Goal: Task Accomplishment & Management: Complete application form

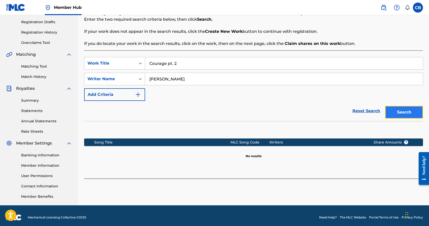
click at [402, 114] on button "Search" at bounding box center [404, 112] width 38 height 13
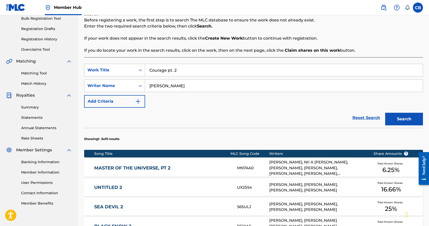
scroll to position [191, 0]
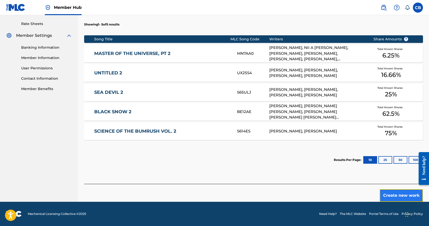
click at [397, 200] on button "Create new work" at bounding box center [401, 195] width 43 height 13
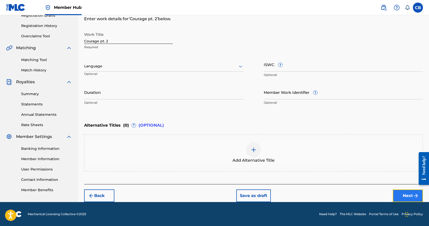
click at [407, 197] on button "Next" at bounding box center [408, 195] width 30 height 13
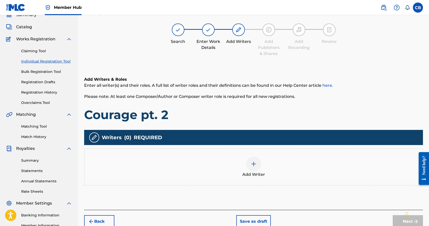
scroll to position [23, 0]
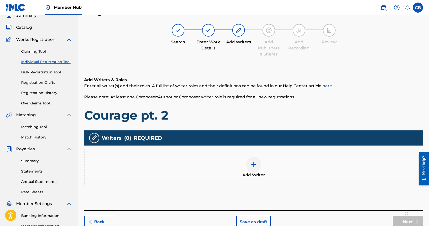
click at [255, 163] on img at bounding box center [254, 164] width 6 height 6
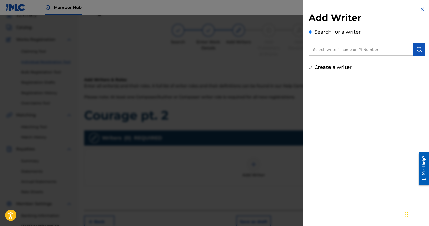
click at [349, 49] on input "text" at bounding box center [361, 49] width 104 height 13
paste input "[PERSON_NAME]"
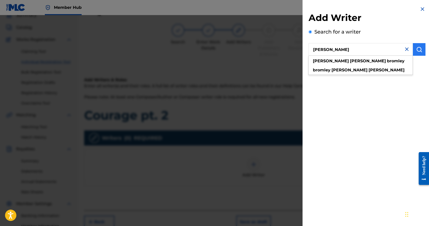
type input "[PERSON_NAME]"
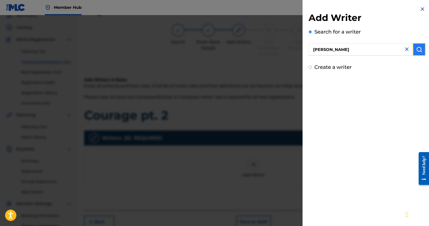
click at [421, 51] on button "submit" at bounding box center [419, 49] width 13 height 13
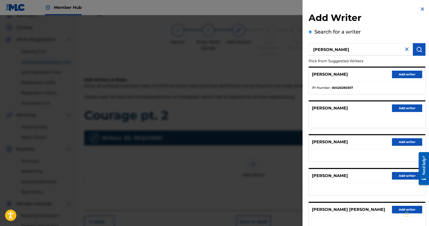
click at [406, 79] on div "[PERSON_NAME] Add writer" at bounding box center [367, 75] width 116 height 14
click at [405, 76] on button "Add writer" at bounding box center [407, 75] width 30 height 8
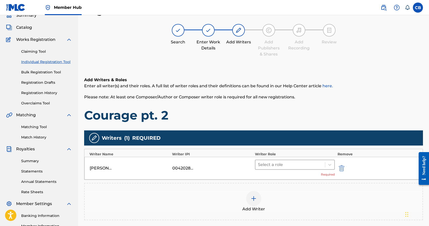
click at [275, 164] on div at bounding box center [290, 164] width 65 height 7
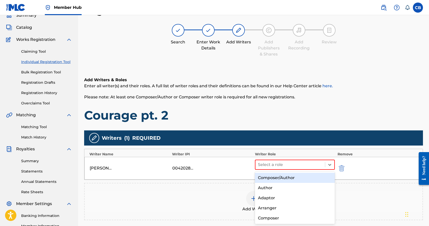
click at [274, 178] on div "Composer/Author" at bounding box center [295, 178] width 80 height 10
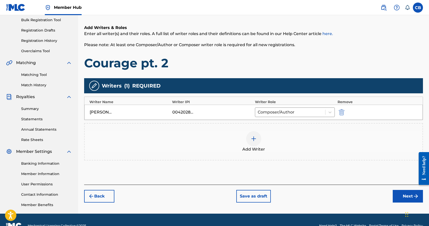
scroll to position [87, 0]
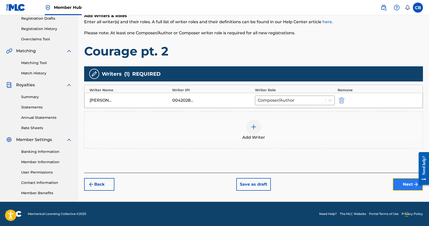
click at [405, 188] on button "Next" at bounding box center [408, 184] width 30 height 13
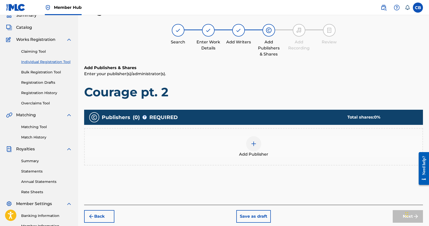
scroll to position [23, 0]
click at [256, 145] on img at bounding box center [254, 144] width 6 height 6
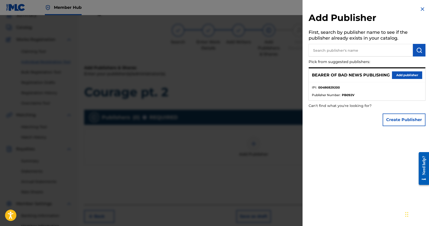
click at [349, 51] on input "text" at bounding box center [361, 50] width 104 height 13
click at [399, 74] on button "Add publisher" at bounding box center [407, 75] width 30 height 8
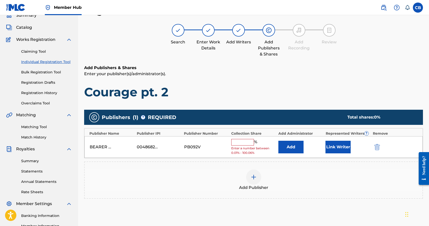
click at [240, 143] on input "text" at bounding box center [242, 142] width 23 height 7
click at [352, 36] on div "Search Enter Work Details Add Writers Add Publishers & Shares Add Recording Rev…" at bounding box center [253, 40] width 339 height 33
click at [243, 143] on input "text" at bounding box center [242, 142] width 23 height 7
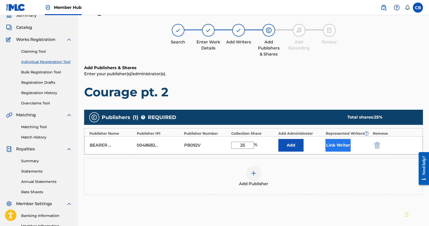
type input "25"
click at [341, 147] on button "Link Writer" at bounding box center [338, 145] width 25 height 13
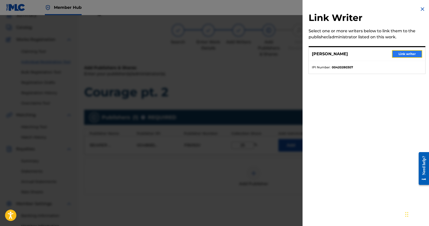
click at [403, 55] on button "Link writer" at bounding box center [407, 54] width 30 height 8
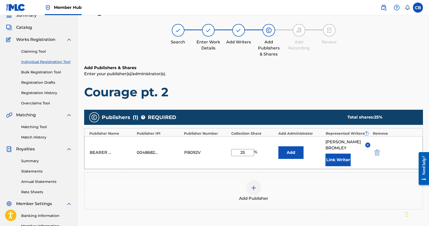
scroll to position [88, 0]
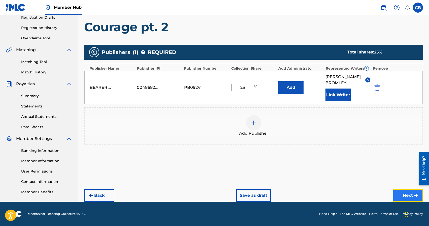
click at [406, 196] on button "Next" at bounding box center [408, 195] width 30 height 13
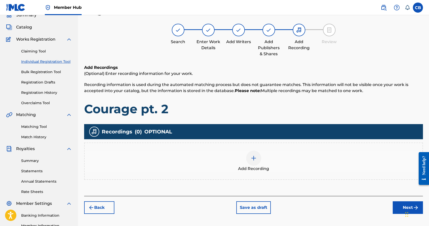
scroll to position [23, 0]
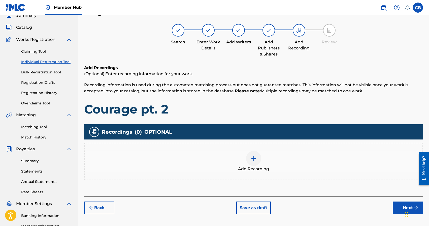
click at [254, 157] on img at bounding box center [254, 158] width 6 height 6
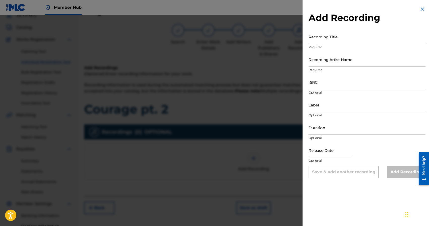
click at [325, 40] on input "Recording Title" at bounding box center [367, 36] width 117 height 14
type input "Courage pt. 2"
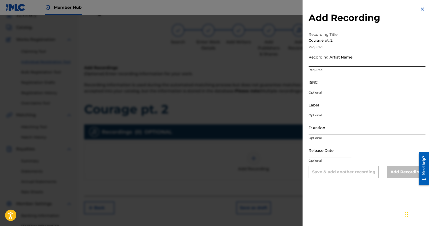
click at [323, 65] on input "Recording Artist Name" at bounding box center [367, 59] width 117 height 14
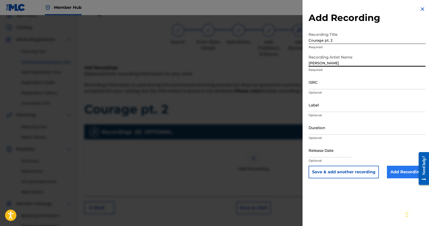
type input "[PERSON_NAME]"
click at [400, 174] on input "Add Recording" at bounding box center [406, 172] width 39 height 13
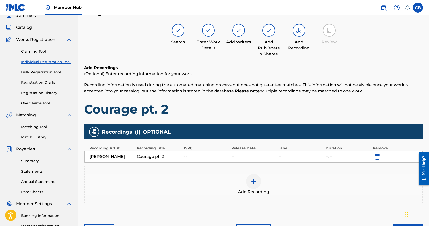
scroll to position [87, 0]
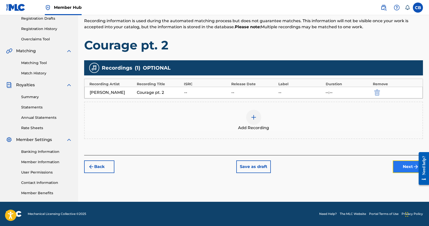
click at [409, 167] on button "Next" at bounding box center [408, 166] width 30 height 13
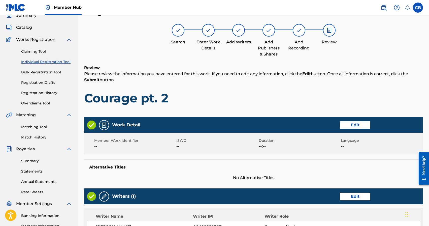
scroll to position [206, 0]
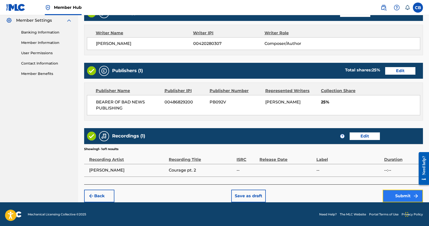
click at [398, 198] on button "Submit" at bounding box center [403, 196] width 40 height 13
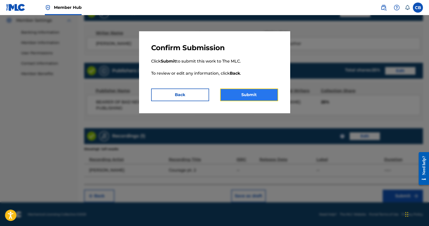
click at [236, 92] on button "Submit" at bounding box center [249, 94] width 58 height 13
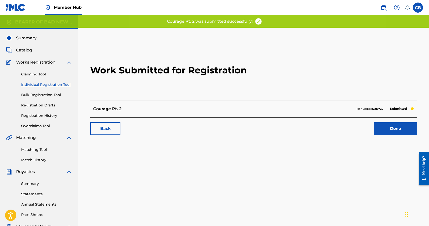
scroll to position [1, 0]
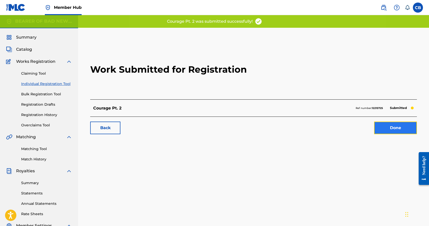
click at [392, 130] on link "Done" at bounding box center [395, 127] width 43 height 13
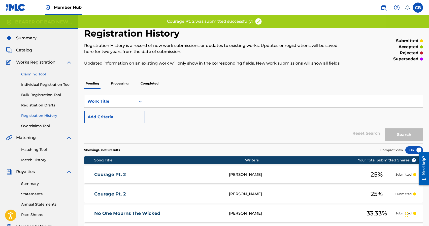
click at [35, 75] on link "Claiming Tool" at bounding box center [46, 74] width 51 height 5
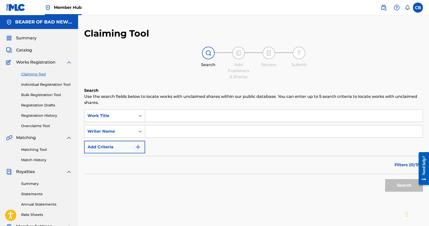
click at [185, 116] on input "Search Form" at bounding box center [284, 116] width 278 height 12
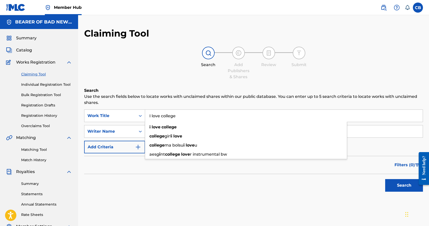
type input "I love college"
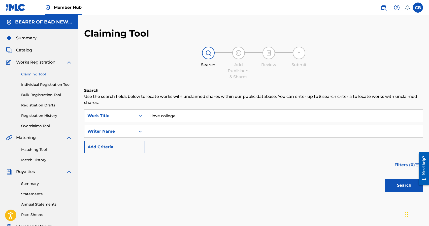
click at [371, 131] on input "Search Form" at bounding box center [284, 131] width 278 height 12
paste input "[PERSON_NAME]"
click at [385, 179] on button "Search" at bounding box center [404, 185] width 38 height 13
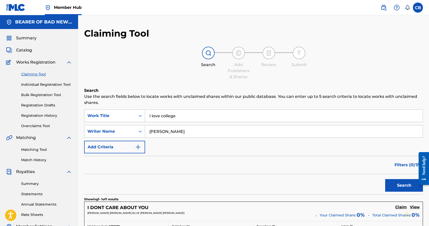
drag, startPoint x: 199, startPoint y: 133, endPoint x: 111, endPoint y: 123, distance: 88.8
click at [111, 123] on div "SearchWithCriteriabfdc4a3c-ad50-4b6b-a000-7d2bb01603c9 Work Title I love colleg…" at bounding box center [253, 131] width 339 height 44
type input "[PERSON_NAME]"
click at [385, 179] on button "Search" at bounding box center [404, 185] width 38 height 13
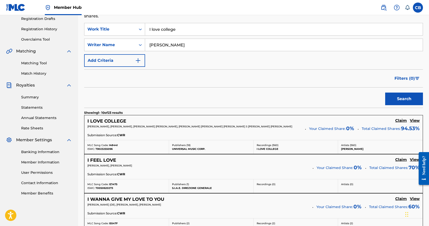
scroll to position [88, 0]
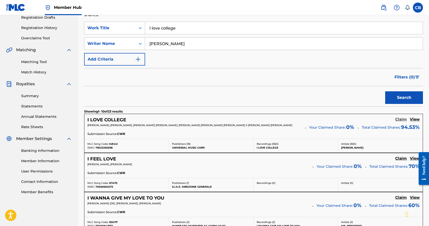
click at [402, 119] on h5 "Claim" at bounding box center [401, 119] width 12 height 5
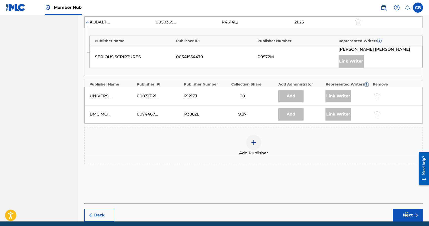
scroll to position [550, 0]
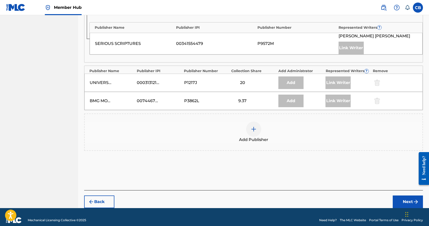
click at [248, 122] on div at bounding box center [253, 128] width 15 height 15
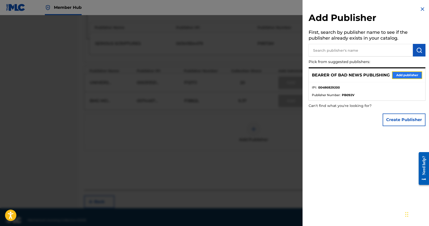
click at [406, 76] on button "Add publisher" at bounding box center [407, 75] width 30 height 8
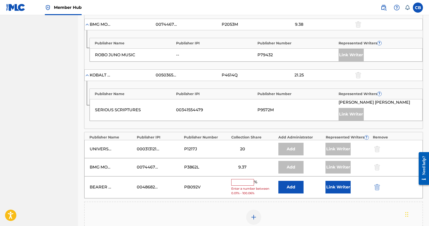
scroll to position [499, 0]
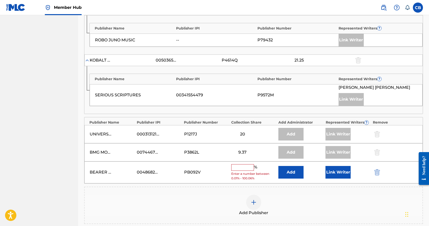
click at [244, 164] on input "text" at bounding box center [242, 167] width 23 height 7
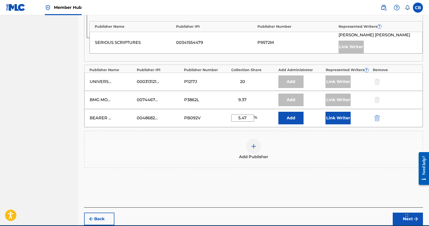
scroll to position [569, 0]
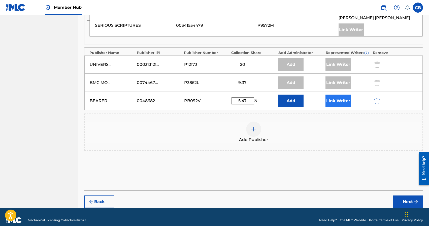
type input "5.47"
click at [337, 97] on button "Link Writer" at bounding box center [338, 100] width 25 height 13
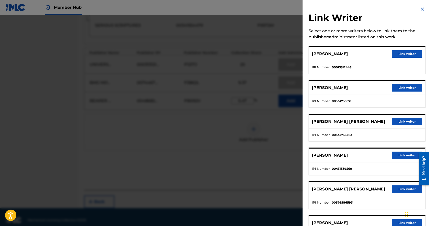
scroll to position [63, 0]
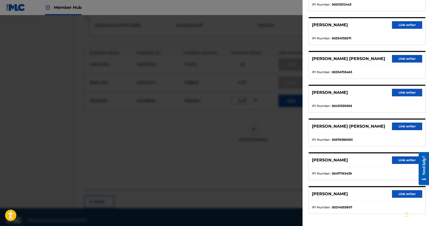
click at [264, 157] on div at bounding box center [214, 128] width 429 height 226
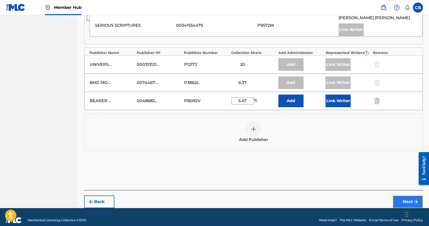
click at [402, 195] on button "Next" at bounding box center [408, 201] width 30 height 13
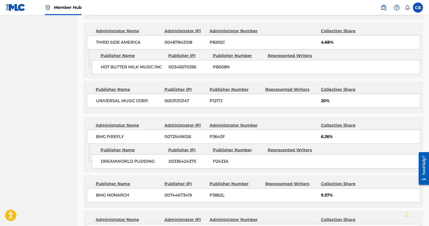
scroll to position [666, 0]
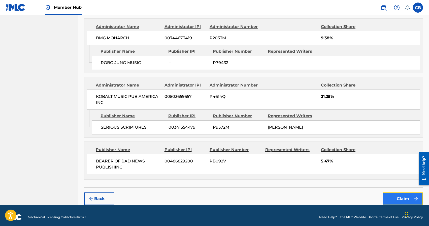
click at [399, 197] on button "Claim" at bounding box center [403, 198] width 40 height 13
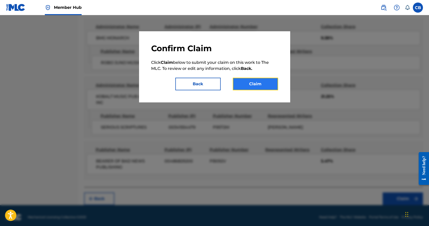
click at [250, 86] on button "Claim" at bounding box center [255, 84] width 45 height 13
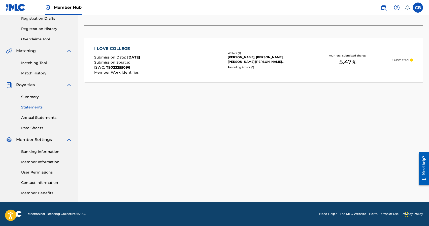
scroll to position [0, 0]
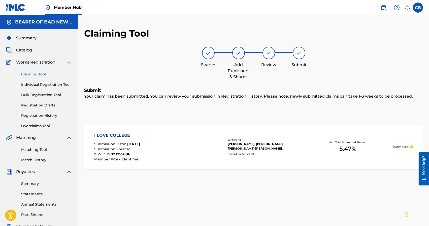
click at [34, 75] on link "Claiming Tool" at bounding box center [46, 74] width 51 height 5
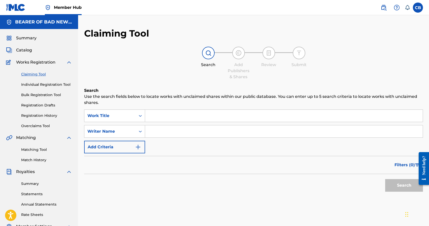
click at [166, 117] on input "Search Form" at bounding box center [284, 116] width 278 height 12
click at [180, 115] on input "Search Form" at bounding box center [284, 116] width 278 height 12
type input "h"
click at [192, 112] on input "Search Form" at bounding box center [284, 115] width 278 height 12
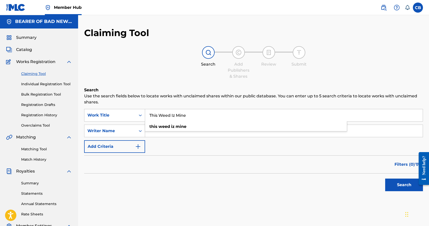
type input "This Weed Iz Mine"
type input "[PERSON_NAME]"
click at [385, 178] on button "Search" at bounding box center [404, 184] width 38 height 13
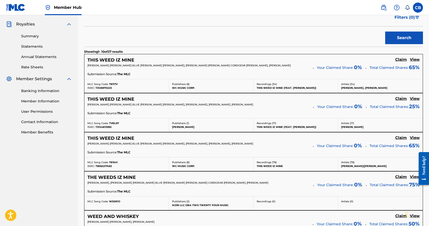
scroll to position [146, 0]
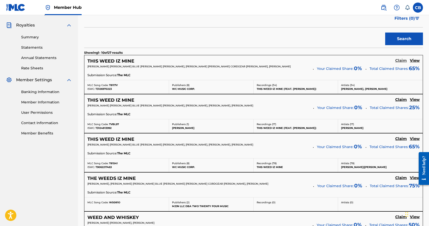
click at [404, 61] on h5 "Claim" at bounding box center [401, 60] width 12 height 5
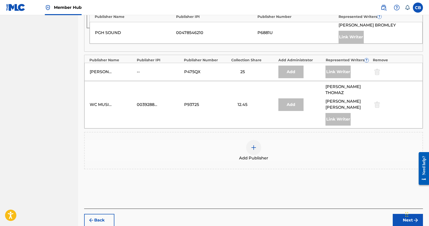
scroll to position [326, 0]
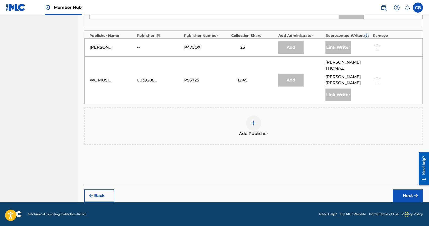
click at [253, 121] on img at bounding box center [254, 123] width 6 height 6
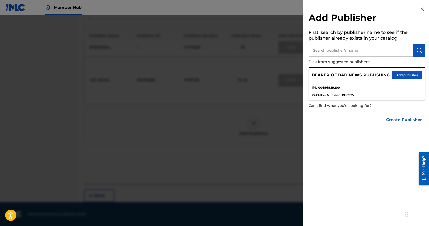
click at [276, 88] on div at bounding box center [214, 128] width 429 height 226
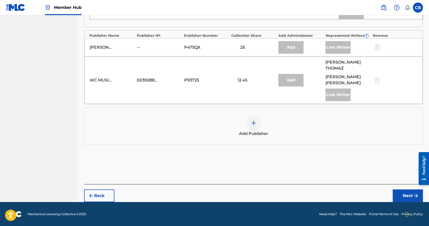
click at [254, 119] on div at bounding box center [253, 122] width 15 height 15
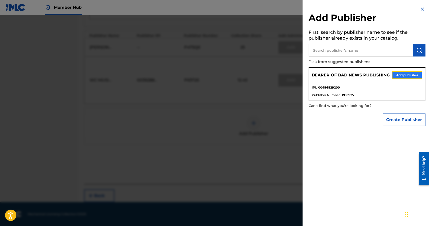
click at [404, 75] on button "Add publisher" at bounding box center [407, 75] width 30 height 8
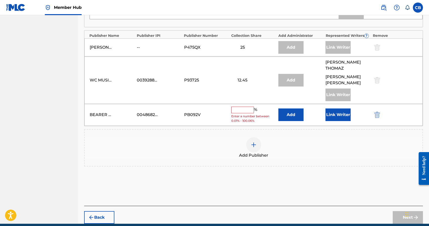
click at [246, 111] on input "text" at bounding box center [242, 110] width 23 height 7
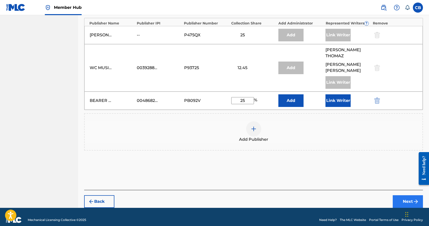
scroll to position [344, 0]
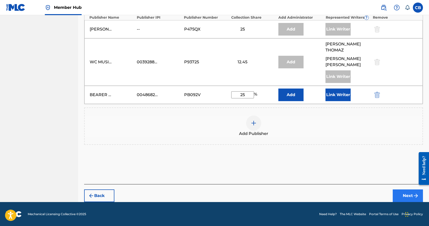
type input "25"
click at [410, 198] on button "Next" at bounding box center [408, 195] width 30 height 13
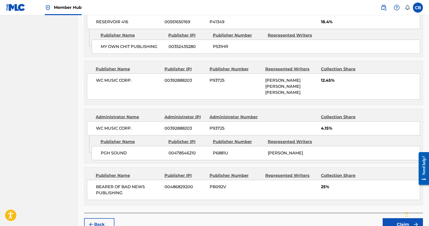
scroll to position [375, 0]
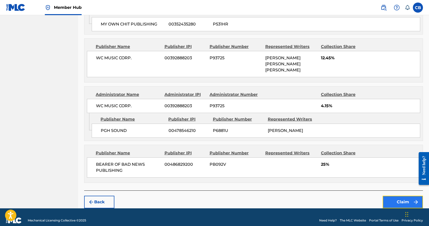
click at [397, 198] on button "Claim" at bounding box center [403, 202] width 40 height 13
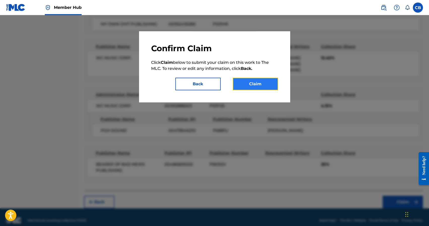
click at [258, 86] on button "Claim" at bounding box center [255, 84] width 45 height 13
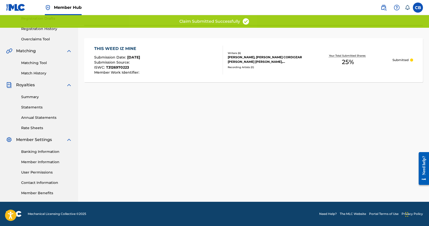
scroll to position [87, 0]
click at [378, 138] on div "Claiming Tool Search Add Publishers & Shares Review Submit Submit Your claim ha…" at bounding box center [253, 71] width 351 height 261
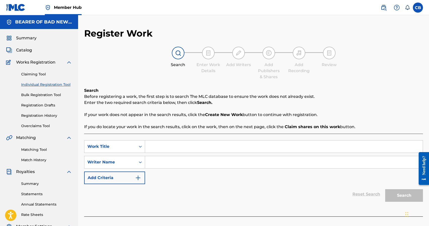
scroll to position [87, 0]
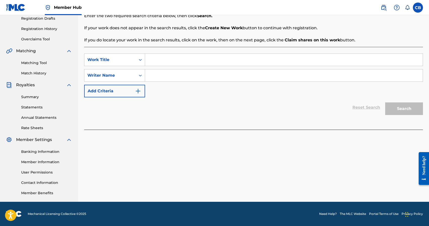
click at [192, 66] on input "Search Form" at bounding box center [284, 60] width 278 height 12
type input "This Weed Iz Mine"
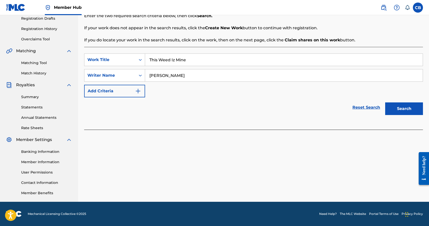
type input "[PERSON_NAME]"
click at [385, 102] on button "Search" at bounding box center [404, 108] width 38 height 13
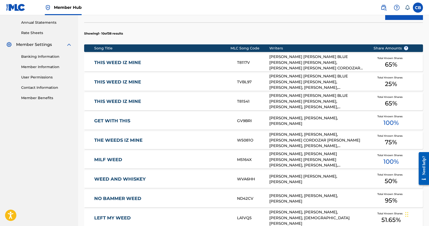
scroll to position [183, 0]
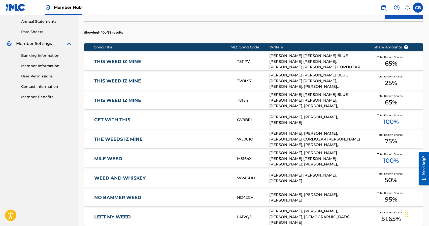
click at [126, 138] on link "THE WEEDS IZ MINE" at bounding box center [162, 139] width 136 height 6
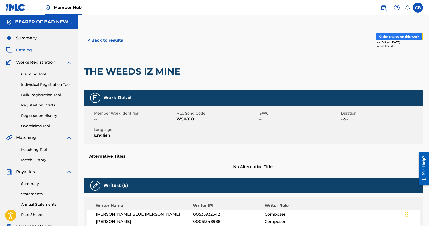
click at [404, 37] on button "Claim shares on this work" at bounding box center [399, 37] width 47 height 8
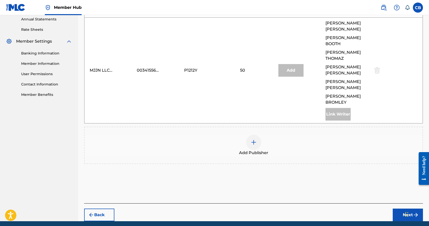
scroll to position [186, 0]
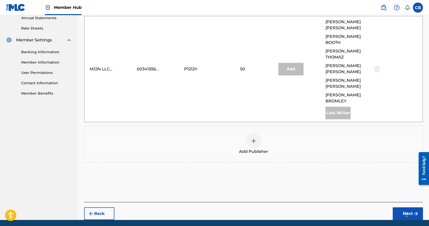
click at [255, 138] on img at bounding box center [254, 141] width 6 height 6
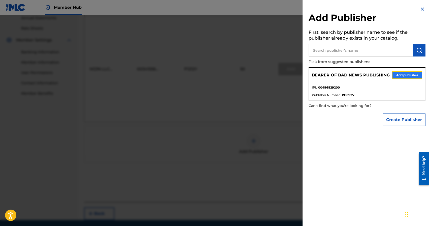
click at [401, 74] on button "Add publisher" at bounding box center [407, 75] width 30 height 8
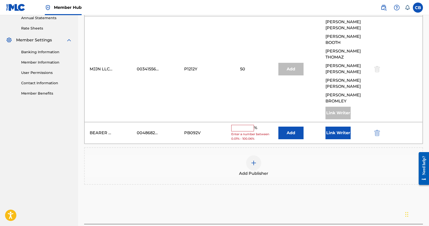
click at [249, 125] on input "text" at bounding box center [242, 128] width 23 height 7
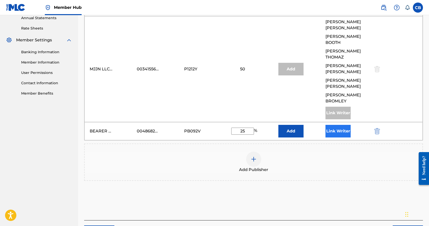
type input "25"
click at [342, 125] on button "Link Writer" at bounding box center [338, 131] width 25 height 13
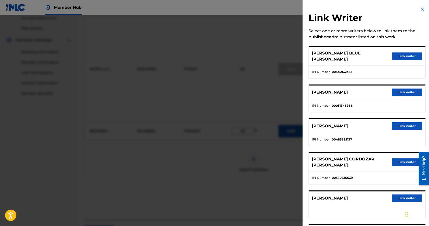
click at [362, 103] on li "IPI Number : 00051348988" at bounding box center [367, 105] width 110 height 5
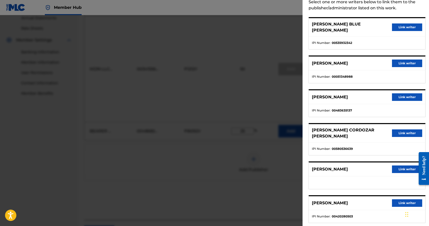
click at [398, 198] on div "[PERSON_NAME] Link writer" at bounding box center [367, 203] width 116 height 14
click at [398, 199] on button "Link writer" at bounding box center [407, 203] width 30 height 8
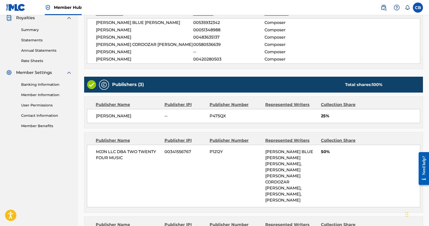
scroll to position [219, 0]
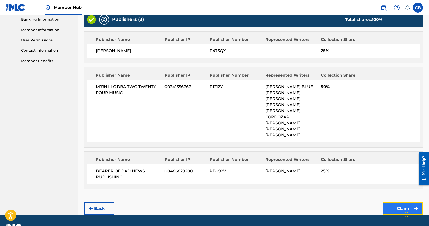
click at [396, 202] on button "Claim" at bounding box center [403, 208] width 40 height 13
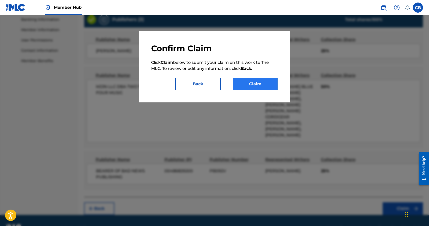
click at [259, 83] on button "Claim" at bounding box center [255, 84] width 45 height 13
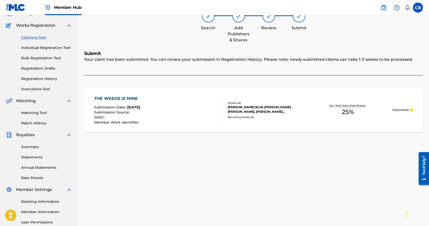
scroll to position [0, 0]
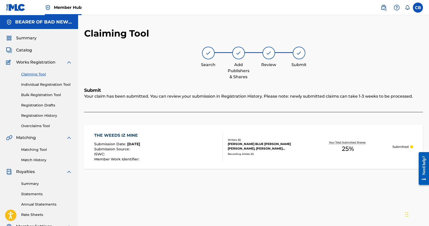
click at [34, 76] on link "Claiming Tool" at bounding box center [46, 74] width 51 height 5
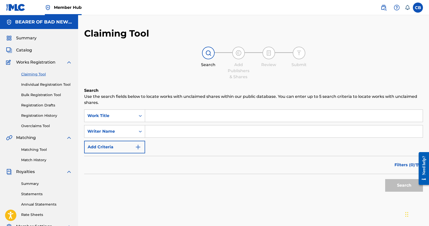
click at [186, 117] on input "Search Form" at bounding box center [284, 116] width 278 height 12
type input "This Weed Iz Mine"
type input "[PERSON_NAME]"
click at [385, 179] on button "Search" at bounding box center [404, 185] width 38 height 13
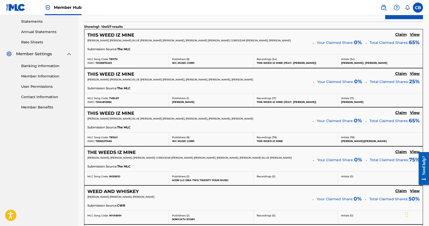
scroll to position [172, 0]
click at [403, 36] on h5 "Claim" at bounding box center [401, 35] width 12 height 5
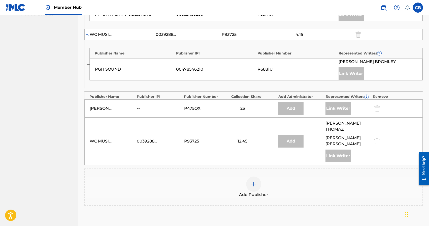
scroll to position [326, 0]
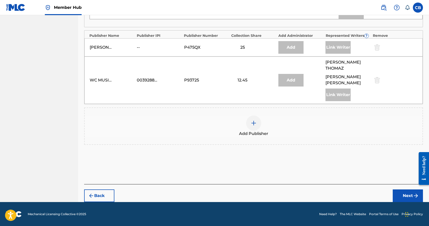
click at [253, 126] on div at bounding box center [253, 122] width 15 height 15
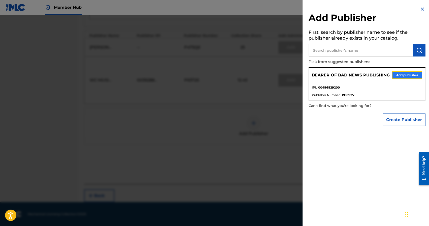
click at [406, 74] on button "Add publisher" at bounding box center [407, 75] width 30 height 8
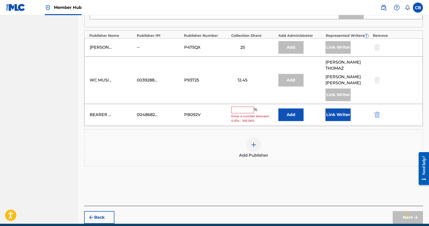
click at [241, 111] on input "text" at bounding box center [242, 110] width 23 height 7
type input "25"
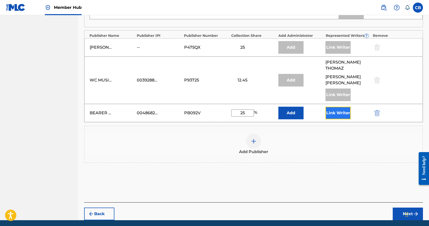
click at [342, 115] on button "Link Writer" at bounding box center [338, 113] width 25 height 13
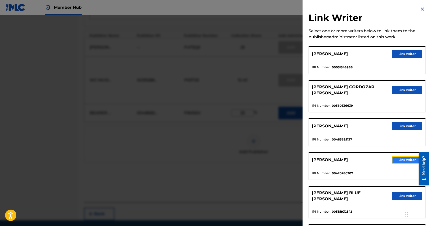
click at [399, 156] on button "Link writer" at bounding box center [407, 160] width 30 height 8
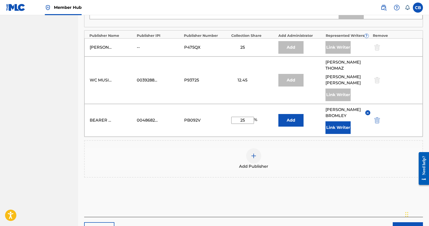
scroll to position [359, 0]
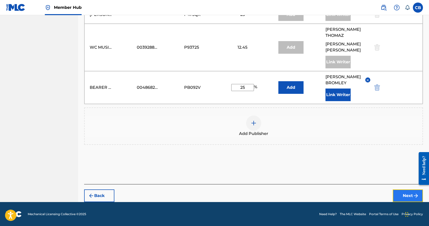
click at [405, 197] on button "Next" at bounding box center [408, 195] width 30 height 13
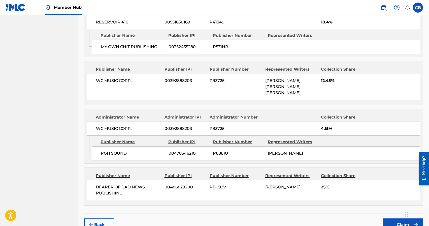
scroll to position [375, 0]
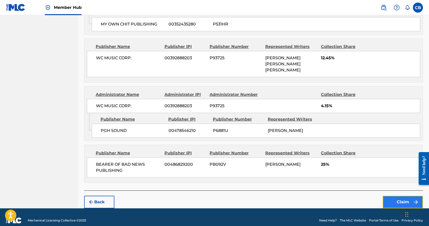
click at [403, 196] on button "Claim" at bounding box center [403, 202] width 40 height 13
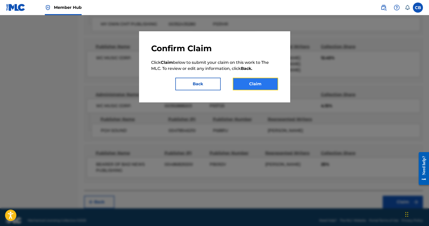
click at [253, 88] on button "Claim" at bounding box center [255, 84] width 45 height 13
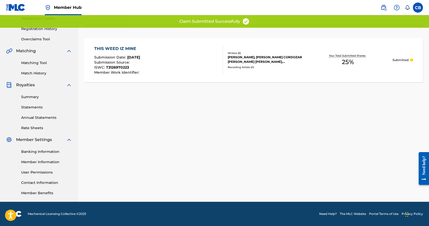
scroll to position [0, 0]
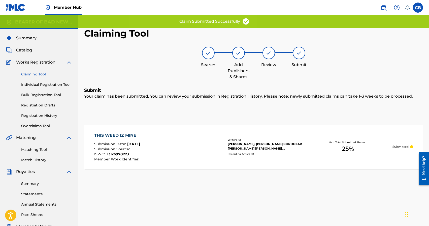
click at [34, 74] on link "Claiming Tool" at bounding box center [46, 74] width 51 height 5
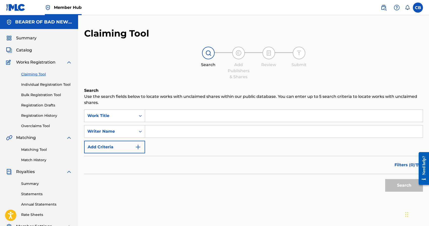
click at [181, 118] on input "Search Form" at bounding box center [284, 116] width 278 height 12
type input "this weed iz mine"
type input "[PERSON_NAME]"
click at [385, 179] on button "Search" at bounding box center [404, 185] width 38 height 13
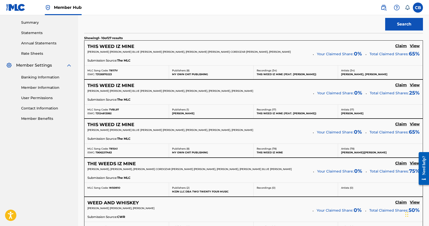
scroll to position [165, 0]
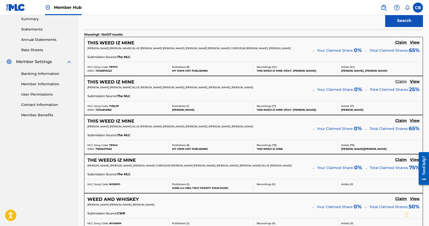
click at [401, 82] on h5 "Claim" at bounding box center [401, 81] width 12 height 5
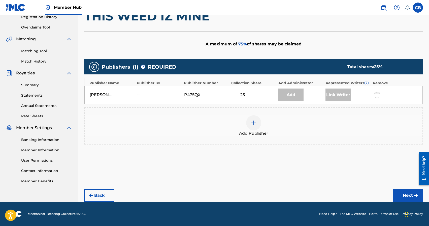
click at [255, 123] on img at bounding box center [254, 123] width 6 height 6
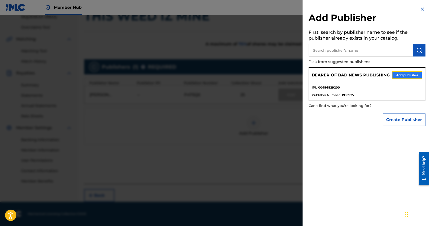
click at [405, 74] on button "Add publisher" at bounding box center [407, 75] width 30 height 8
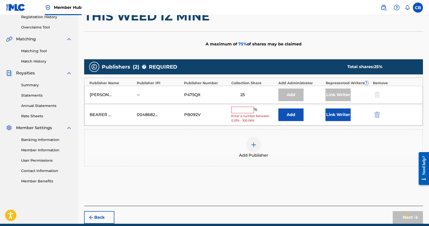
click at [251, 112] on input "text" at bounding box center [242, 110] width 23 height 7
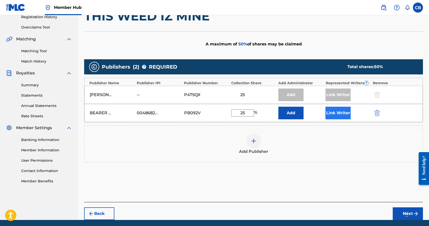
type input "25"
click at [340, 114] on button "Link Writer" at bounding box center [338, 113] width 25 height 13
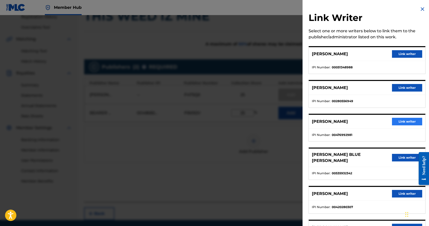
scroll to position [29, 0]
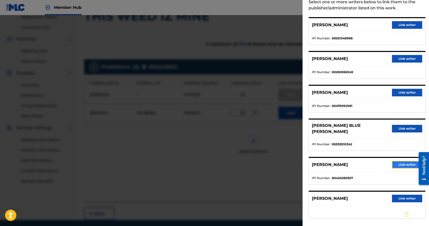
click at [405, 161] on button "Link writer" at bounding box center [407, 165] width 30 height 8
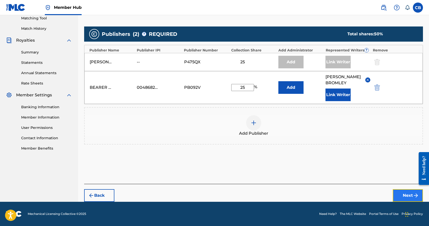
click at [407, 198] on button "Next" at bounding box center [408, 195] width 30 height 13
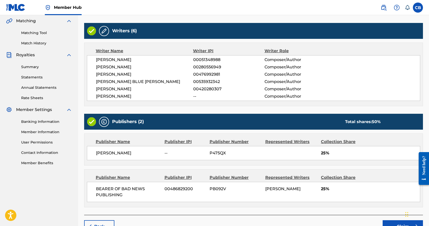
scroll to position [147, 0]
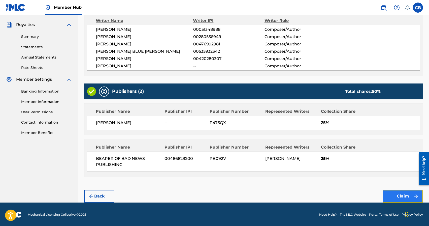
click at [405, 194] on button "Claim" at bounding box center [403, 196] width 40 height 13
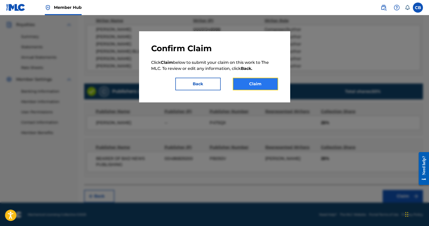
click at [262, 80] on button "Claim" at bounding box center [255, 84] width 45 height 13
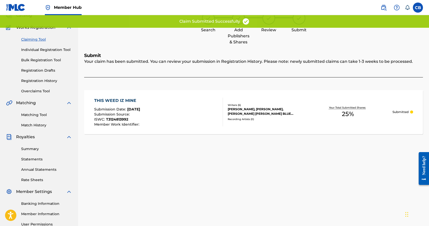
scroll to position [0, 0]
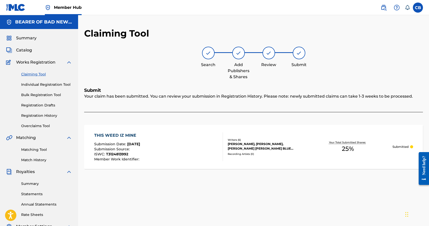
click at [37, 75] on link "Claiming Tool" at bounding box center [46, 74] width 51 height 5
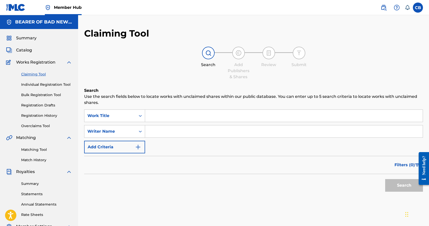
click at [218, 117] on input "Search Form" at bounding box center [284, 116] width 278 height 12
type input "this weed iz mine"
click at [385, 179] on button "Search" at bounding box center [404, 185] width 38 height 13
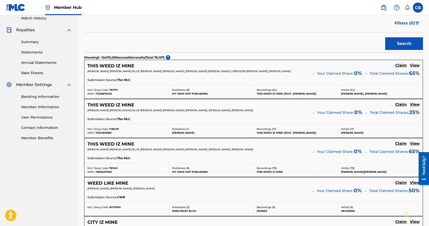
scroll to position [145, 0]
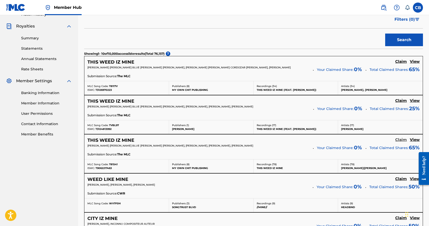
click at [402, 140] on h5 "Claim" at bounding box center [401, 139] width 12 height 5
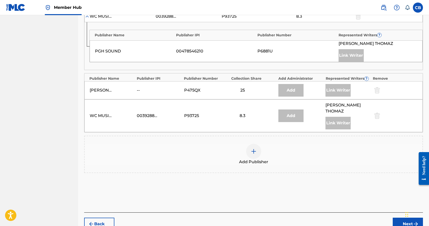
scroll to position [303, 0]
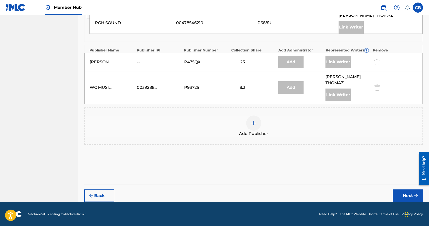
click at [258, 126] on div at bounding box center [253, 122] width 15 height 15
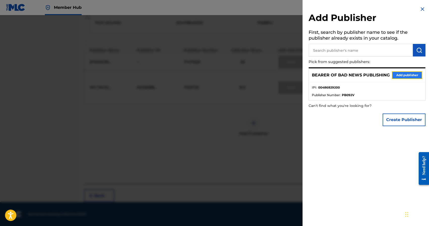
click at [401, 77] on button "Add publisher" at bounding box center [407, 75] width 30 height 8
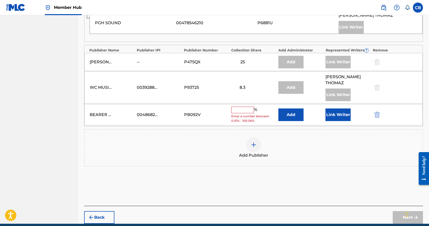
click at [242, 110] on input "text" at bounding box center [242, 110] width 23 height 7
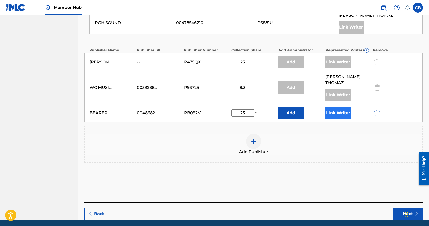
type input "25"
click at [335, 116] on button "Link Writer" at bounding box center [338, 113] width 25 height 13
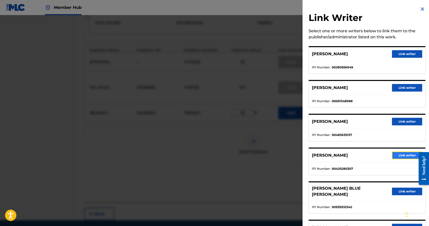
click at [396, 156] on button "Link writer" at bounding box center [407, 155] width 30 height 8
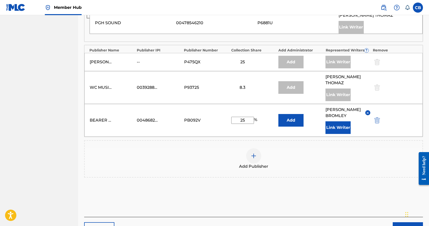
scroll to position [336, 0]
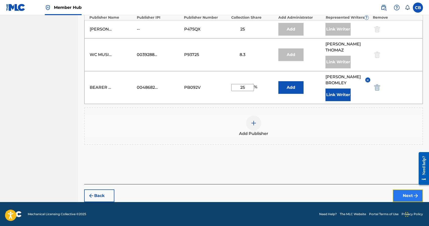
click at [403, 196] on button "Next" at bounding box center [408, 195] width 30 height 13
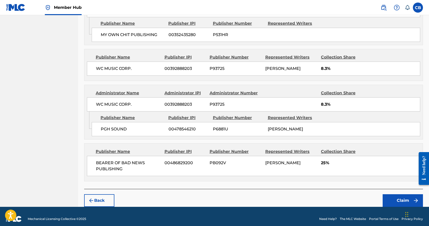
scroll to position [374, 0]
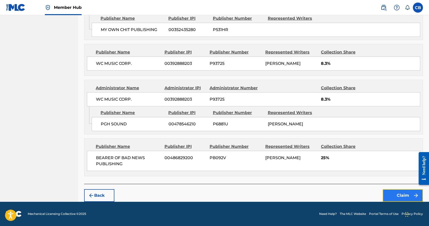
click at [400, 199] on button "Claim" at bounding box center [403, 195] width 40 height 13
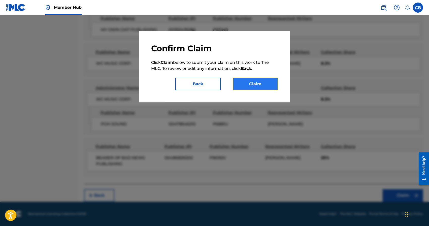
click at [256, 81] on button "Claim" at bounding box center [255, 84] width 45 height 13
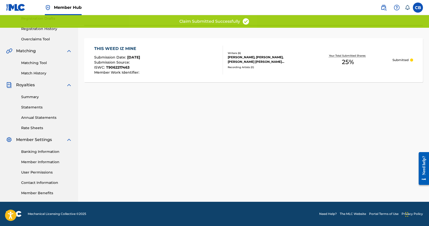
scroll to position [87, 0]
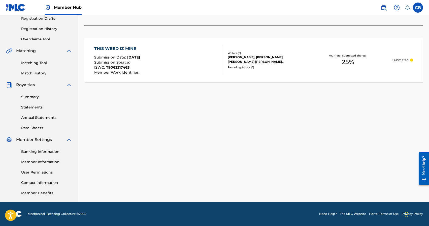
click at [255, 81] on div "THIS WEED IZ MINE Submission Date : [DATE] Submission Source : ISWC : T90622174…" at bounding box center [253, 60] width 339 height 44
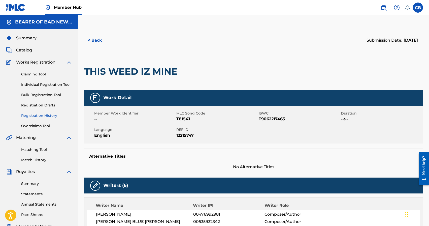
click at [255, 81] on div at bounding box center [219, 71] width 78 height 37
click at [39, 74] on link "Claiming Tool" at bounding box center [46, 74] width 51 height 5
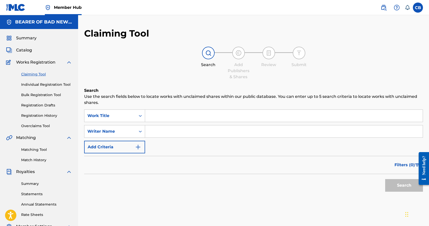
click at [202, 117] on input "Search Form" at bounding box center [284, 116] width 278 height 12
type input "This Weed Iz Mine"
type input "[PERSON_NAME]"
click at [385, 179] on button "Search" at bounding box center [404, 185] width 38 height 13
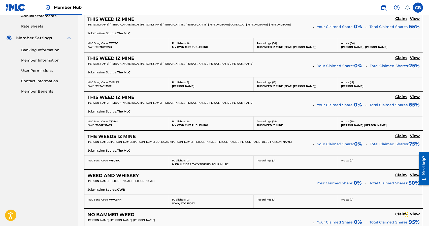
scroll to position [192, 0]
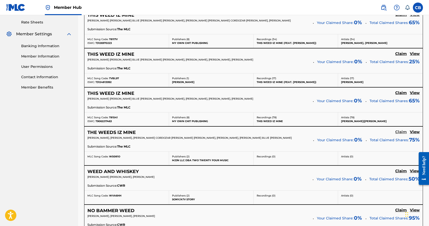
click at [402, 132] on h5 "Claim" at bounding box center [401, 132] width 12 height 5
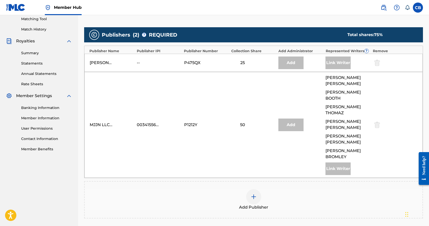
scroll to position [135, 0]
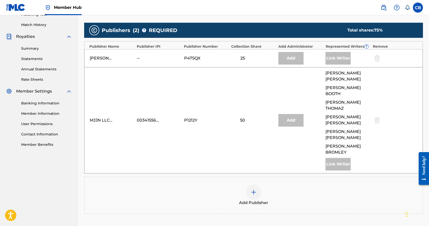
click at [256, 189] on img at bounding box center [254, 192] width 6 height 6
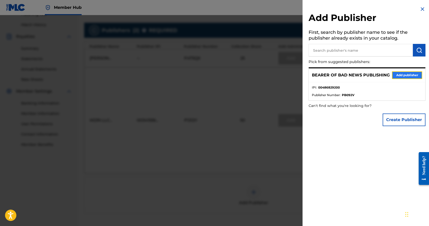
click at [403, 74] on button "Add publisher" at bounding box center [407, 75] width 30 height 8
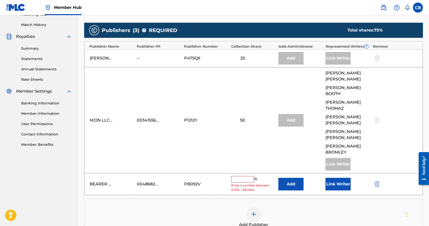
click at [240, 176] on input "text" at bounding box center [242, 179] width 23 height 7
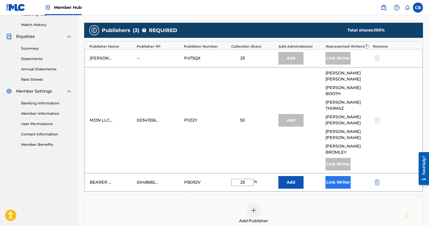
type input "25"
click at [334, 176] on button "Link Writer" at bounding box center [338, 182] width 25 height 13
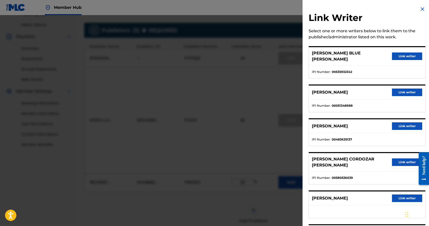
scroll to position [29, 0]
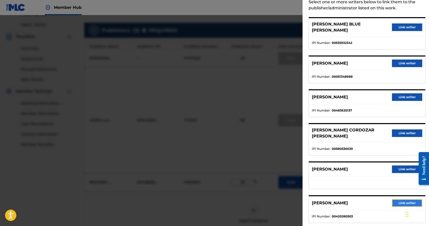
click at [402, 199] on button "Link writer" at bounding box center [407, 203] width 30 height 8
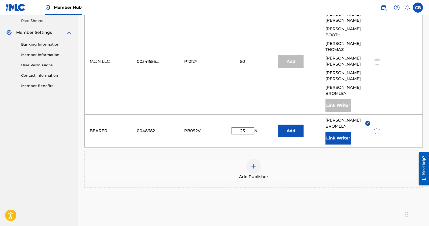
scroll to position [213, 0]
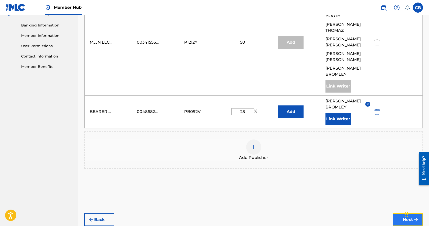
click at [395, 213] on button "Next" at bounding box center [408, 219] width 30 height 13
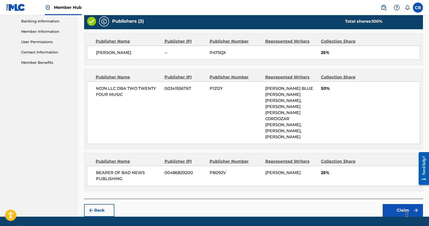
scroll to position [219, 0]
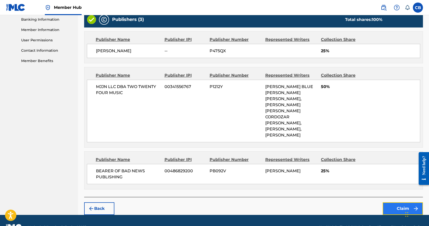
click at [396, 202] on button "Claim" at bounding box center [403, 208] width 40 height 13
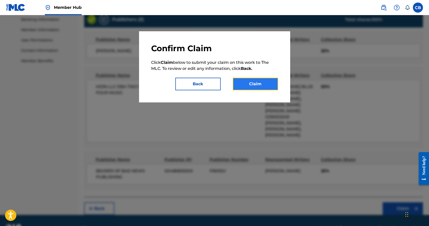
click at [259, 82] on button "Claim" at bounding box center [255, 84] width 45 height 13
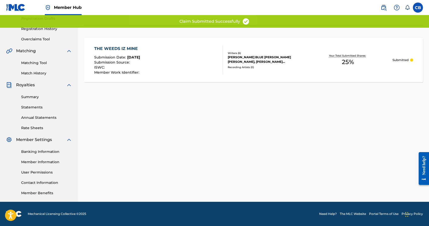
scroll to position [0, 0]
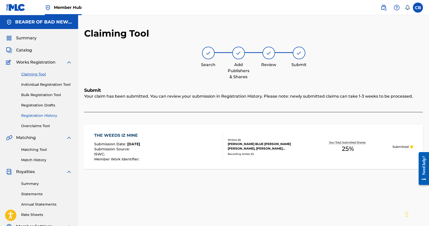
click at [31, 114] on link "Registration History" at bounding box center [46, 115] width 51 height 5
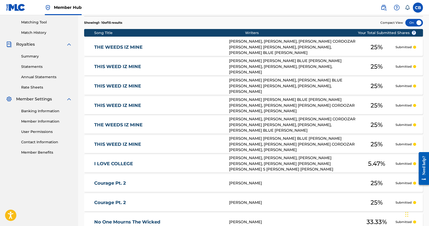
scroll to position [127, 0]
